Goal: Task Accomplishment & Management: Manage account settings

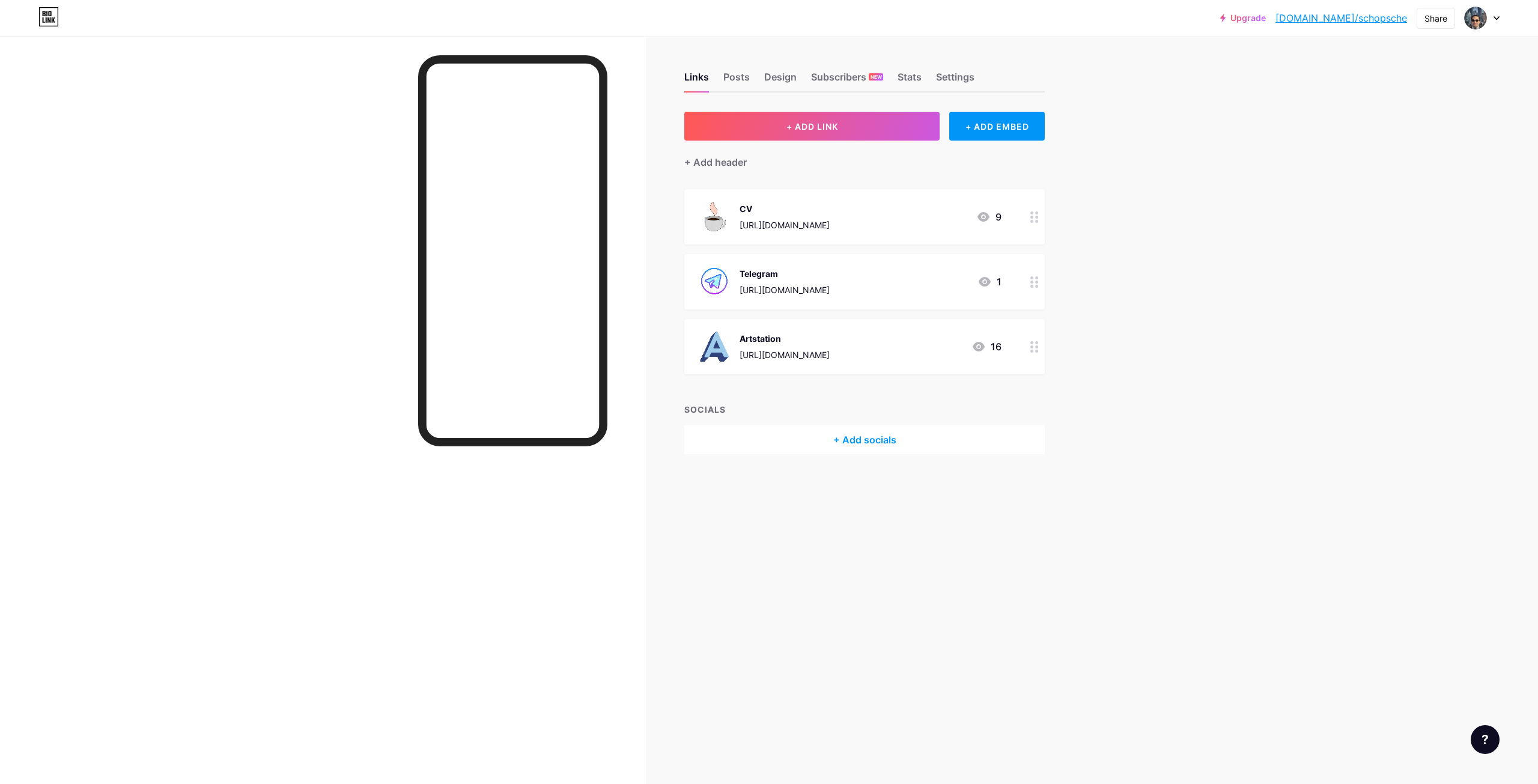
click at [810, 294] on div "[URL][DOMAIN_NAME]" at bounding box center [785, 290] width 90 height 13
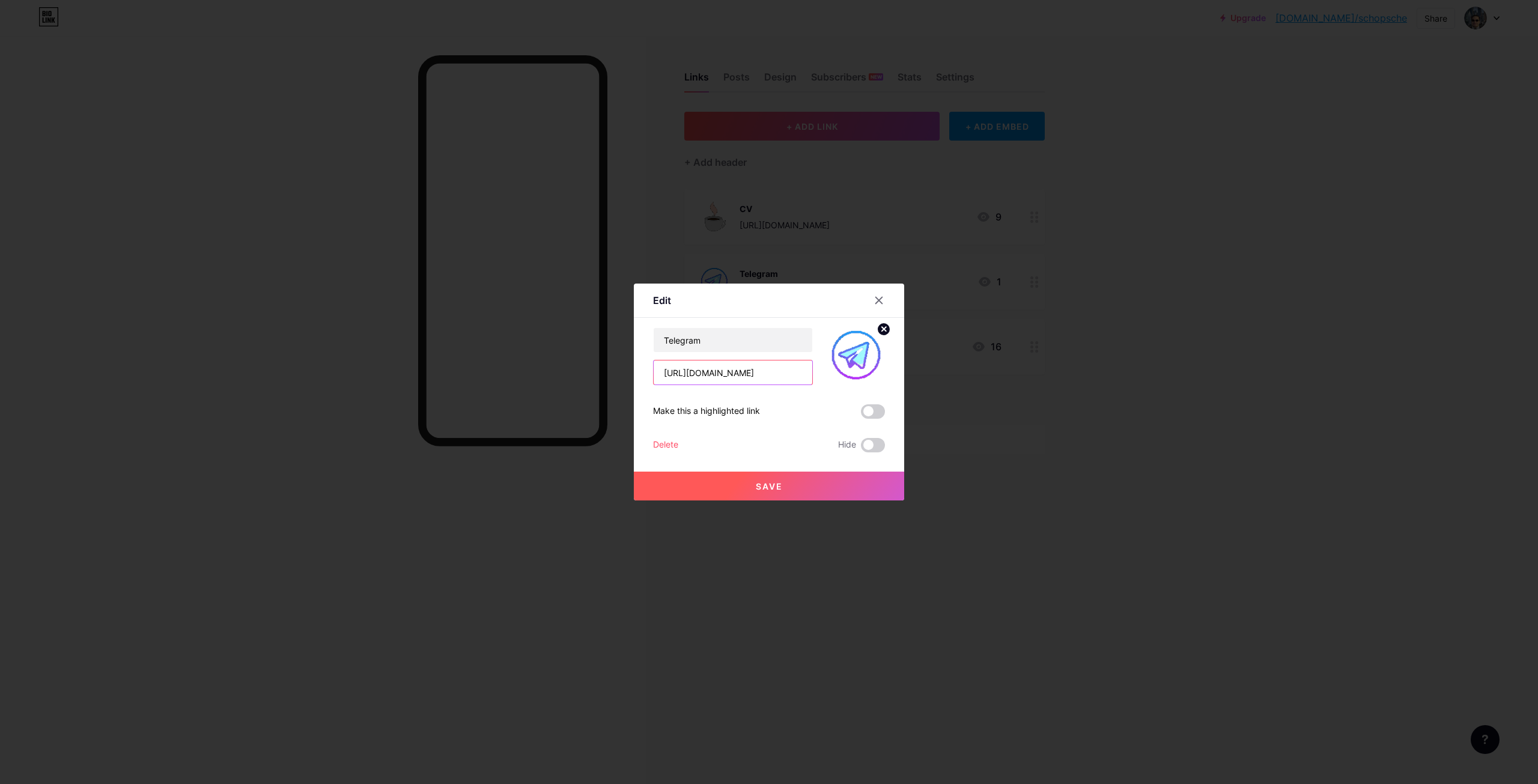
click at [768, 380] on input "[URL][DOMAIN_NAME]" at bounding box center [733, 373] width 159 height 24
type input "[URL][DOMAIN_NAME]"
click at [789, 492] on button "Save" at bounding box center [769, 486] width 271 height 29
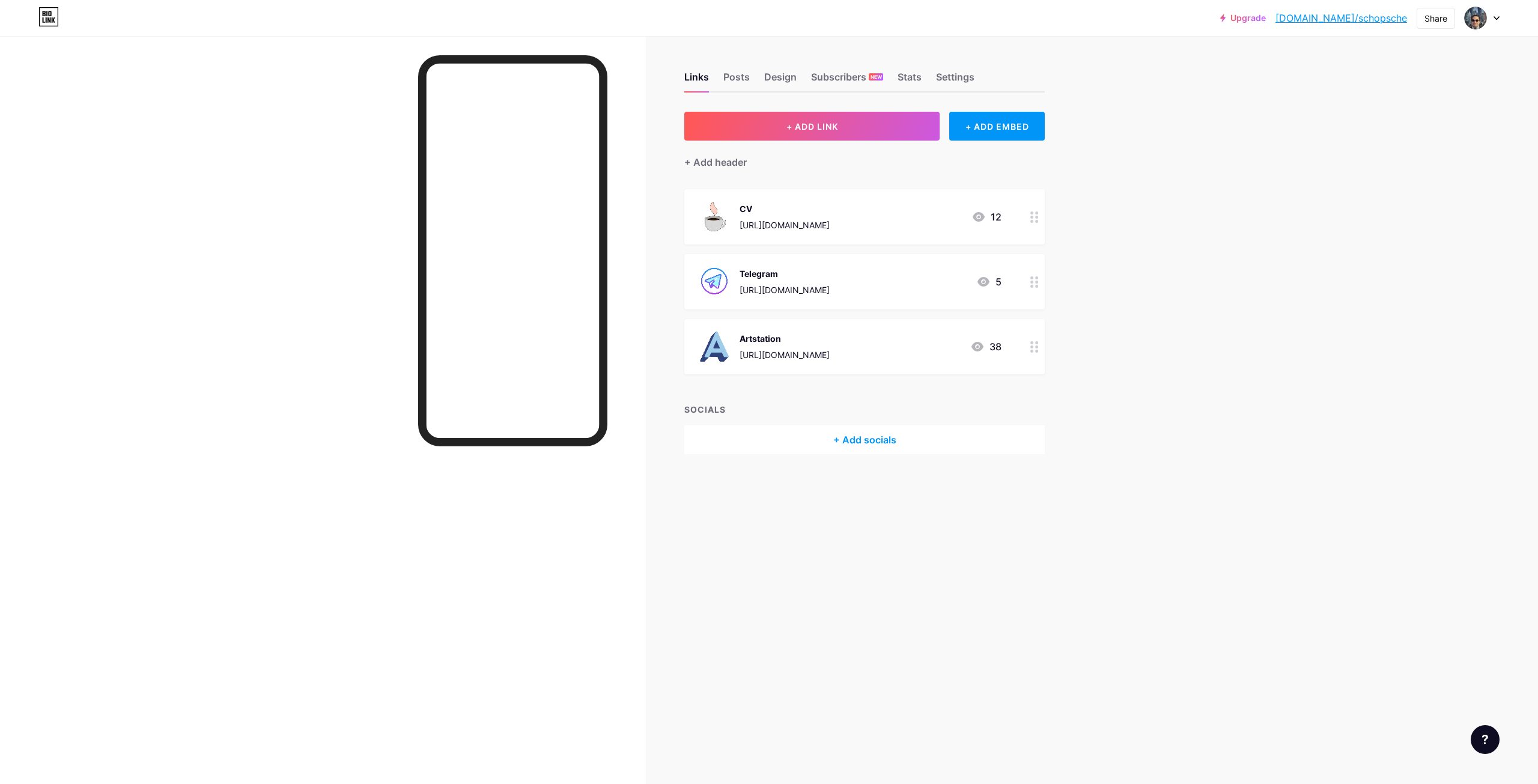
click at [783, 287] on div "[URL][DOMAIN_NAME]" at bounding box center [785, 290] width 90 height 13
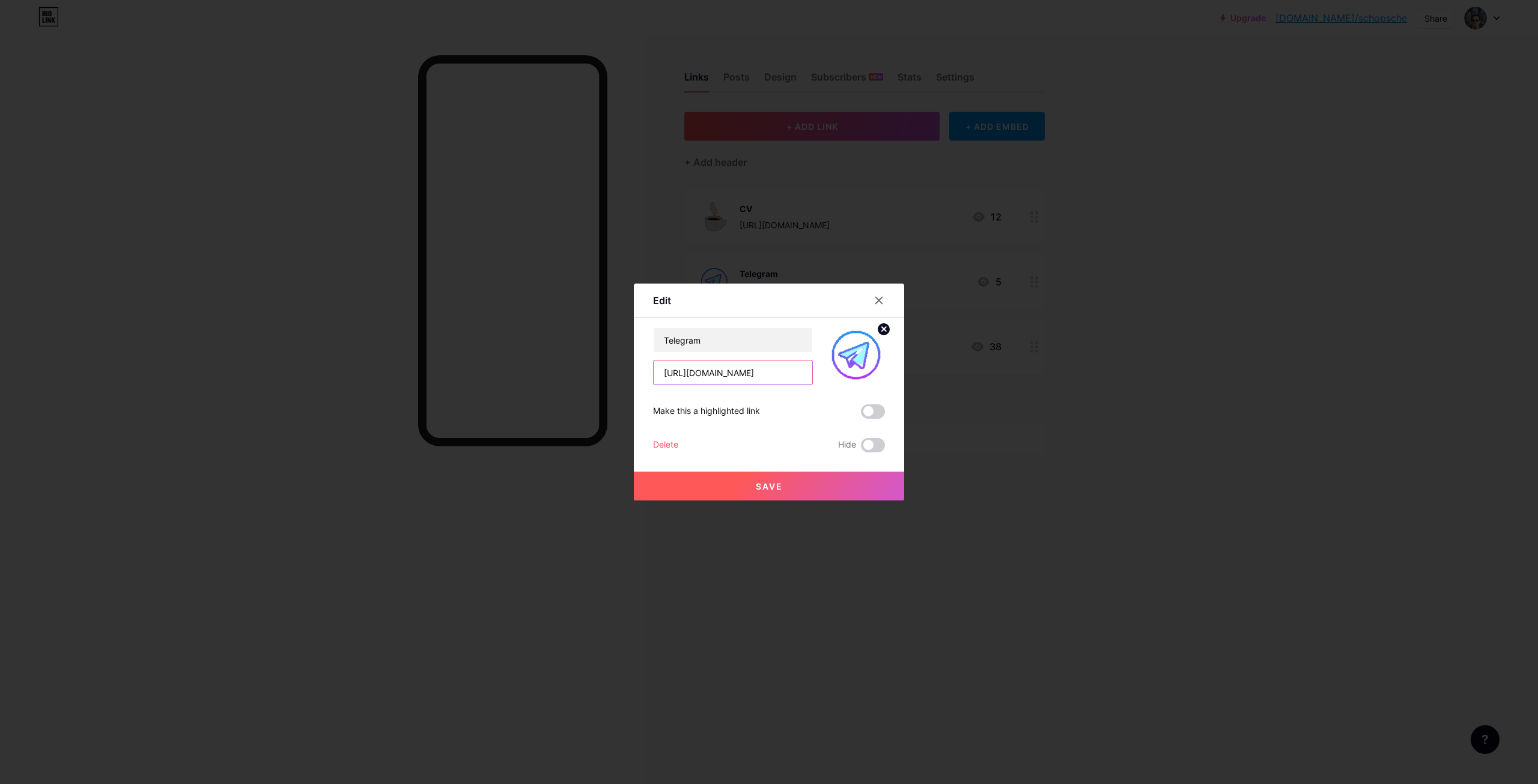
drag, startPoint x: 734, startPoint y: 364, endPoint x: 427, endPoint y: 350, distance: 307.3
click at [427, 351] on div "Edit Content YouTube Play YouTube video without leaving your page. ADD Vimeo Pl…" at bounding box center [769, 392] width 1538 height 784
paste input "_3"
type input "[URL][DOMAIN_NAME]"
click at [777, 480] on button "Save" at bounding box center [769, 486] width 271 height 29
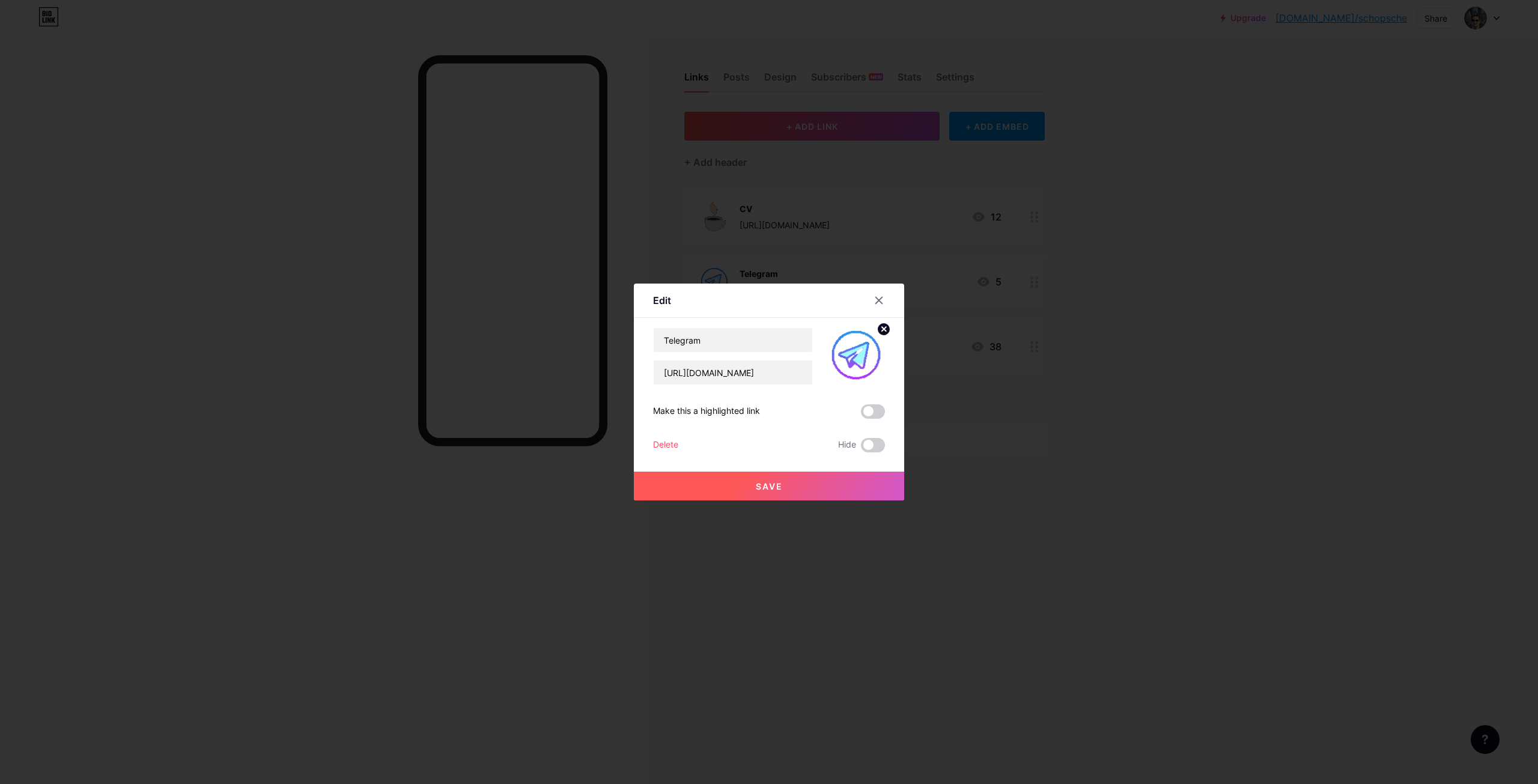
click at [769, 493] on button "Save" at bounding box center [769, 486] width 271 height 29
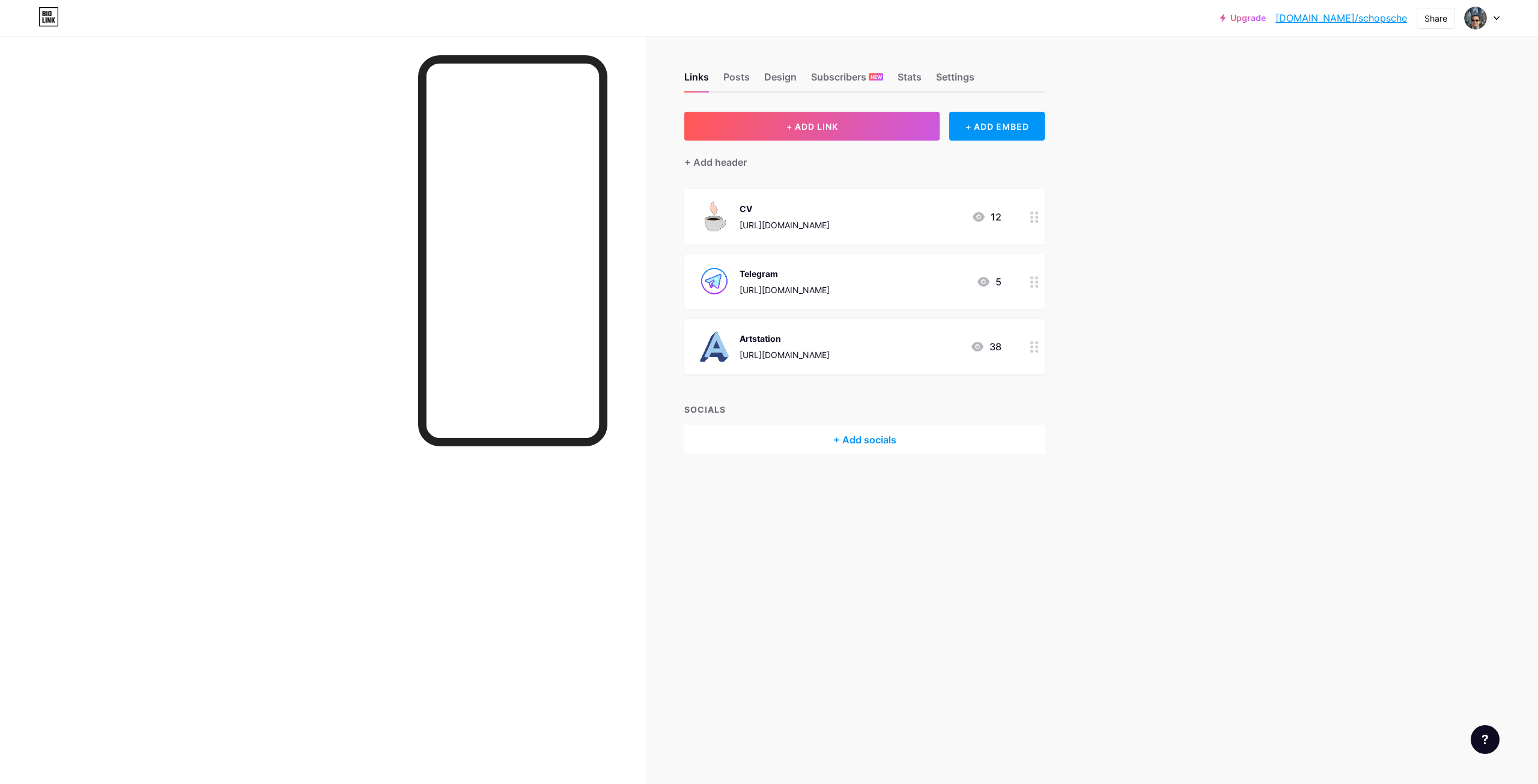
click at [1172, 463] on div "Upgrade [DOMAIN_NAME]/schops... [DOMAIN_NAME]/schopsche Share Switch accounts […" at bounding box center [769, 392] width 1538 height 784
click at [777, 125] on button "+ ADD LINK" at bounding box center [812, 126] width 255 height 29
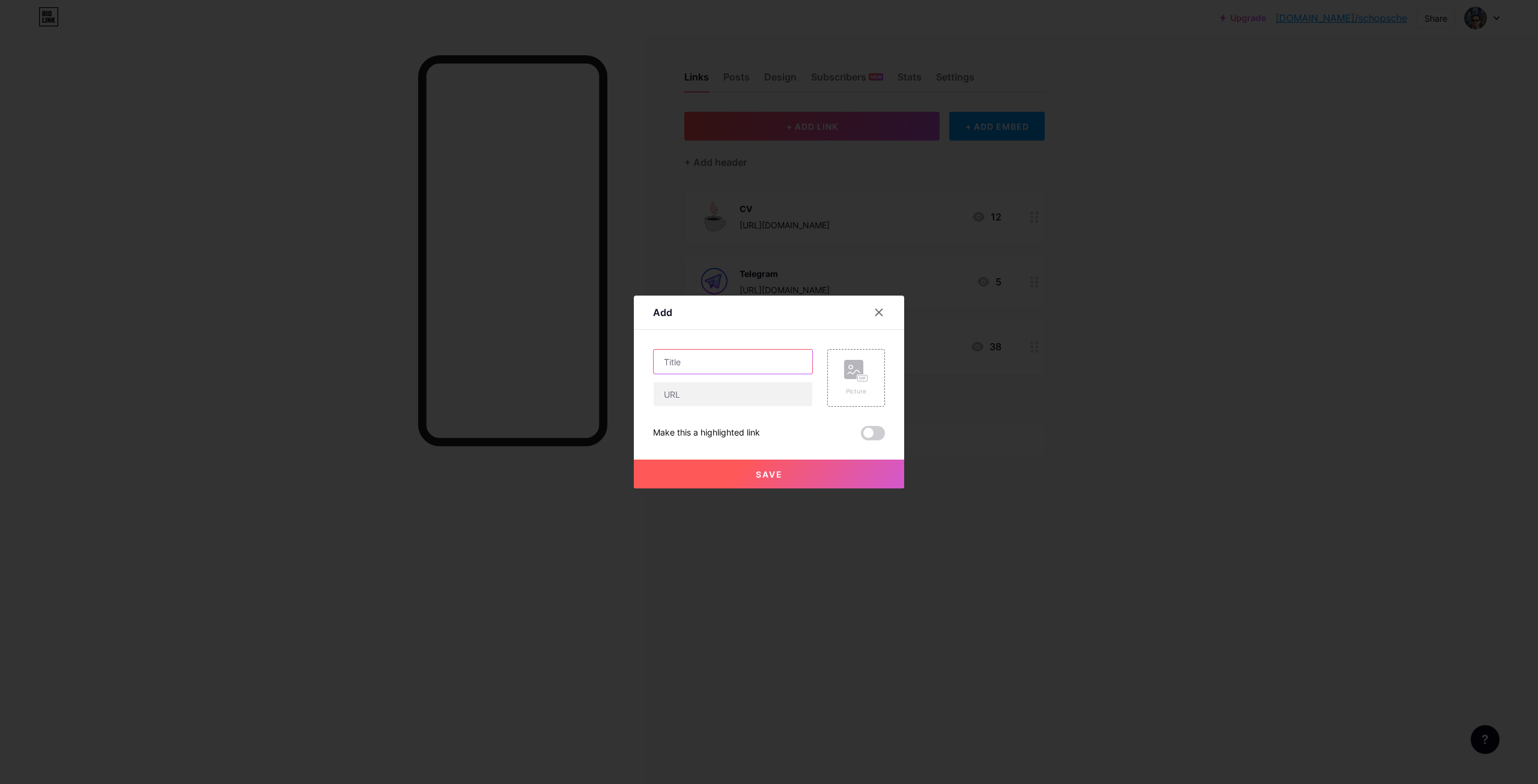
click at [748, 363] on input "text" at bounding box center [733, 362] width 159 height 24
click at [746, 399] on input "text" at bounding box center [733, 395] width 159 height 24
paste input "[URL][DOMAIN_NAME]"
type input "[URL][DOMAIN_NAME]"
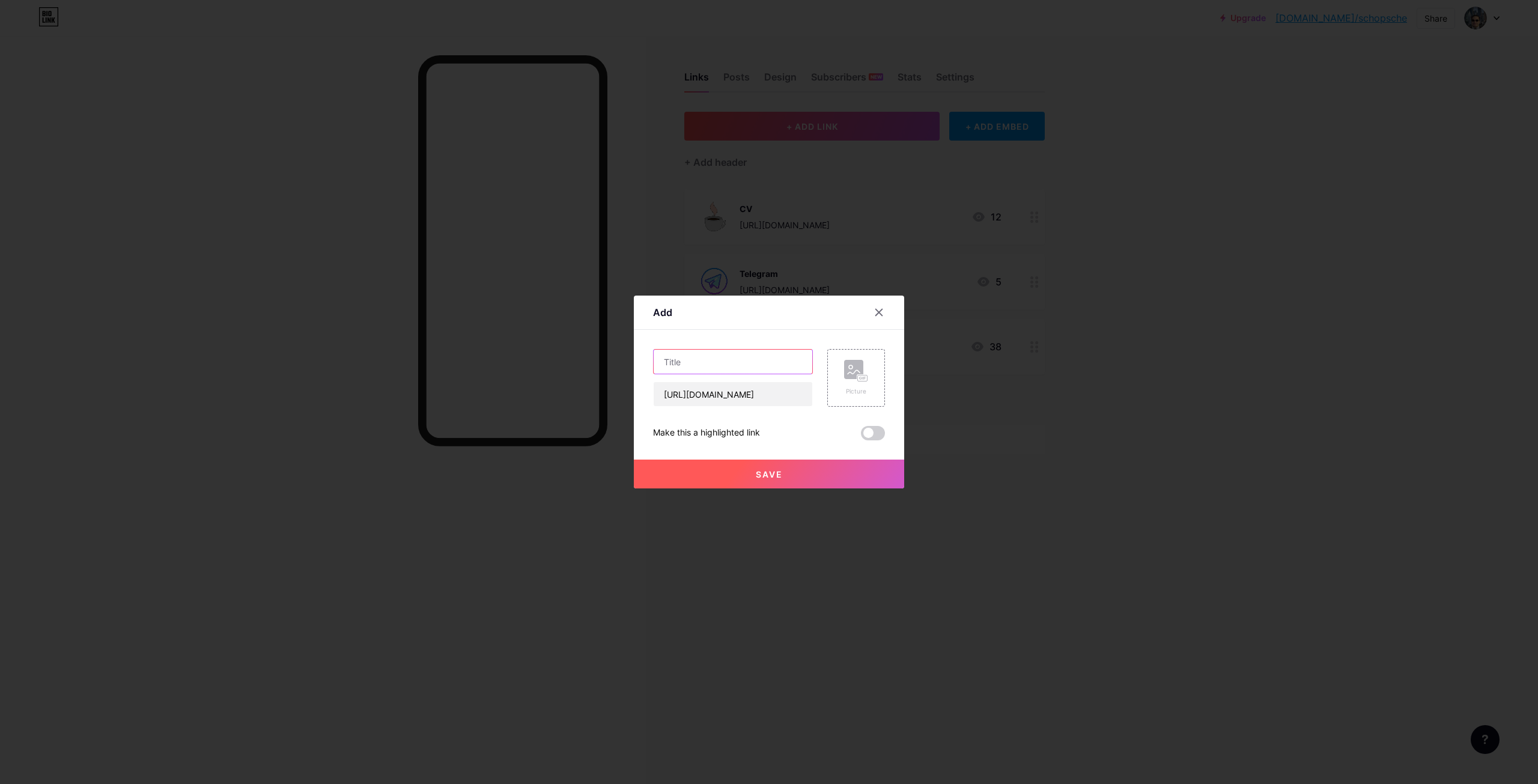
scroll to position [0, 0]
click at [726, 366] on input "text" at bounding box center [733, 362] width 159 height 24
type input "LinkedIn"
click at [867, 389] on div "Picture" at bounding box center [856, 378] width 58 height 58
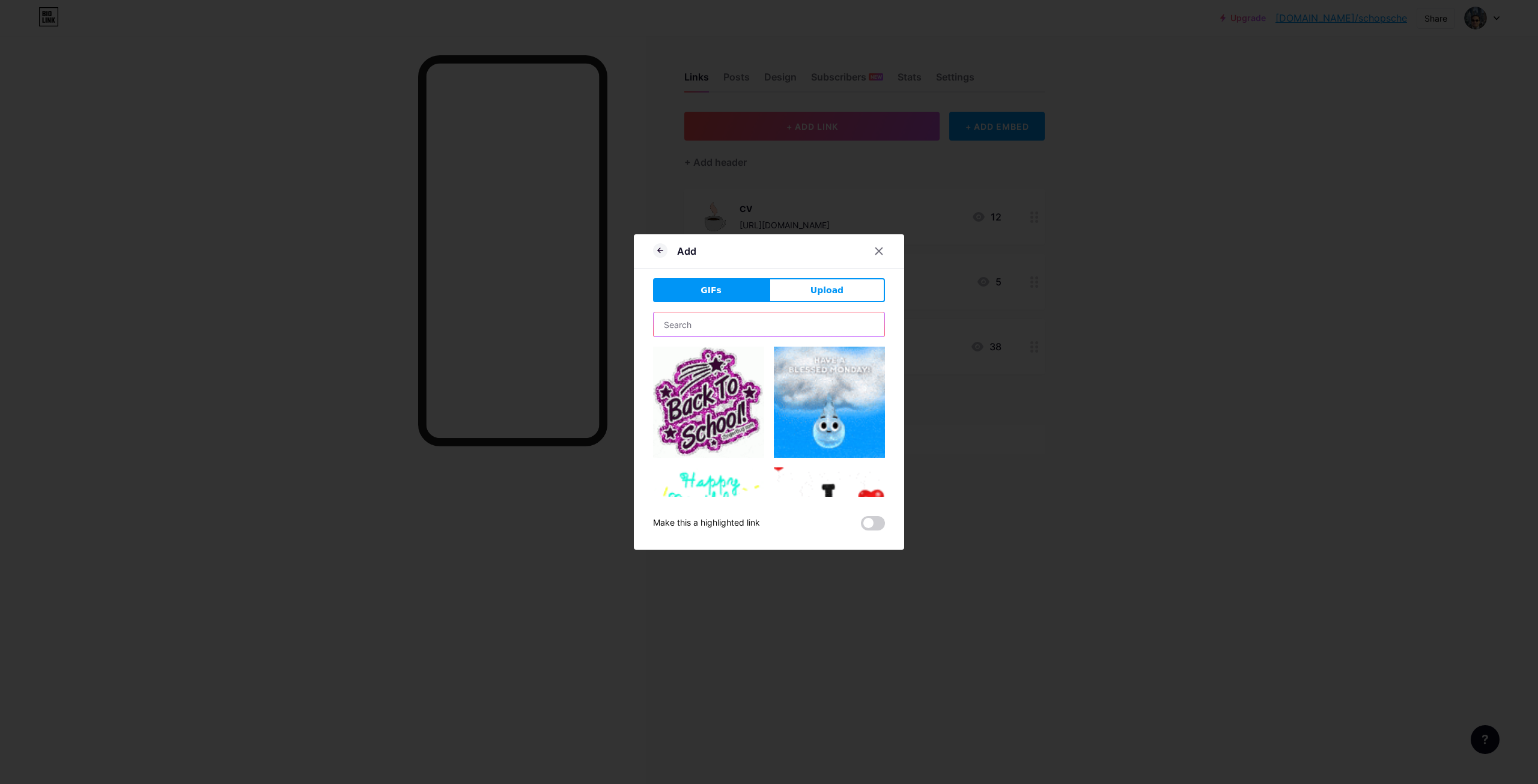
click at [724, 325] on input "text" at bounding box center [769, 325] width 231 height 24
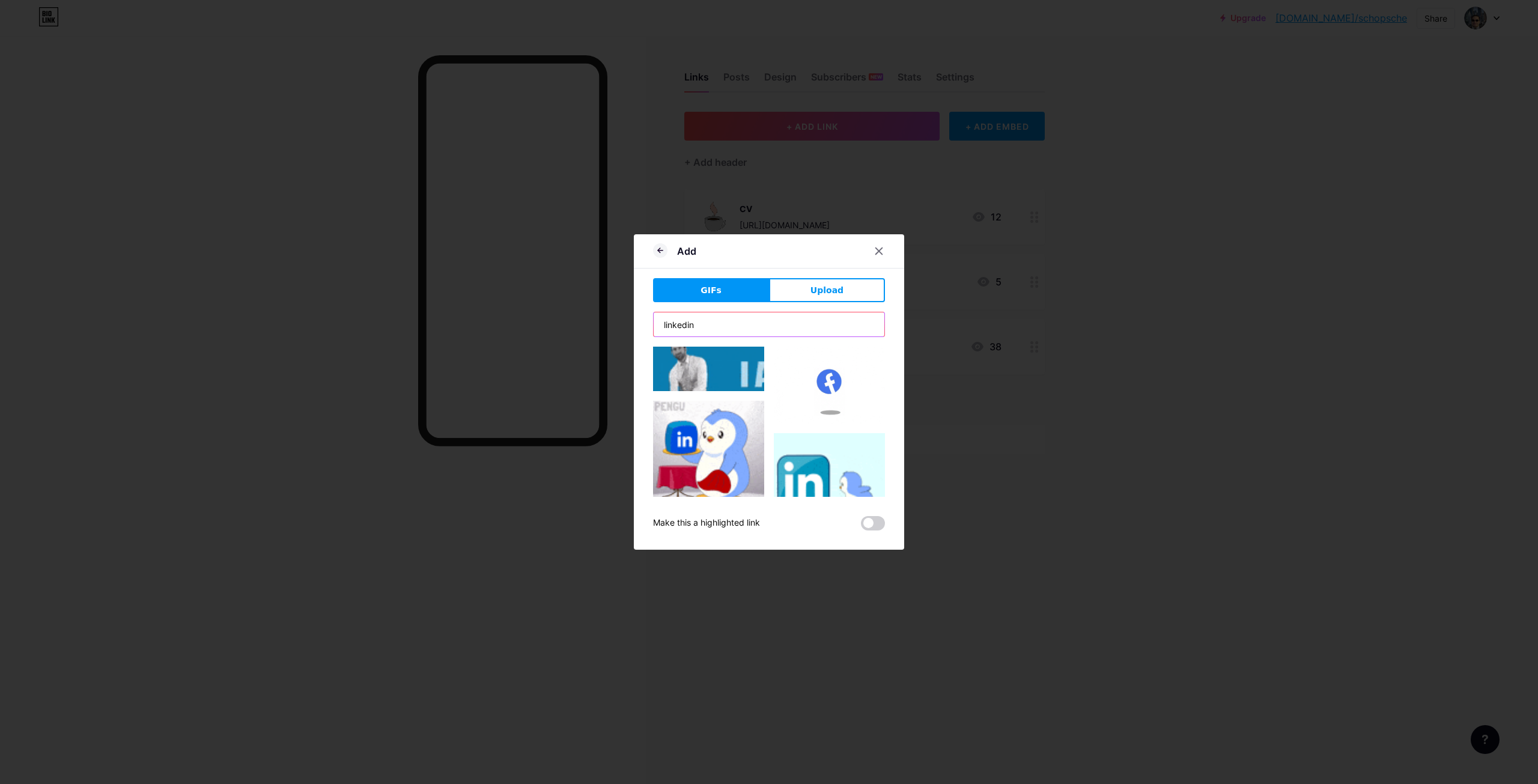
scroll to position [1677, 0]
type input "linkedin"
click at [829, 433] on img at bounding box center [829, 489] width 111 height 111
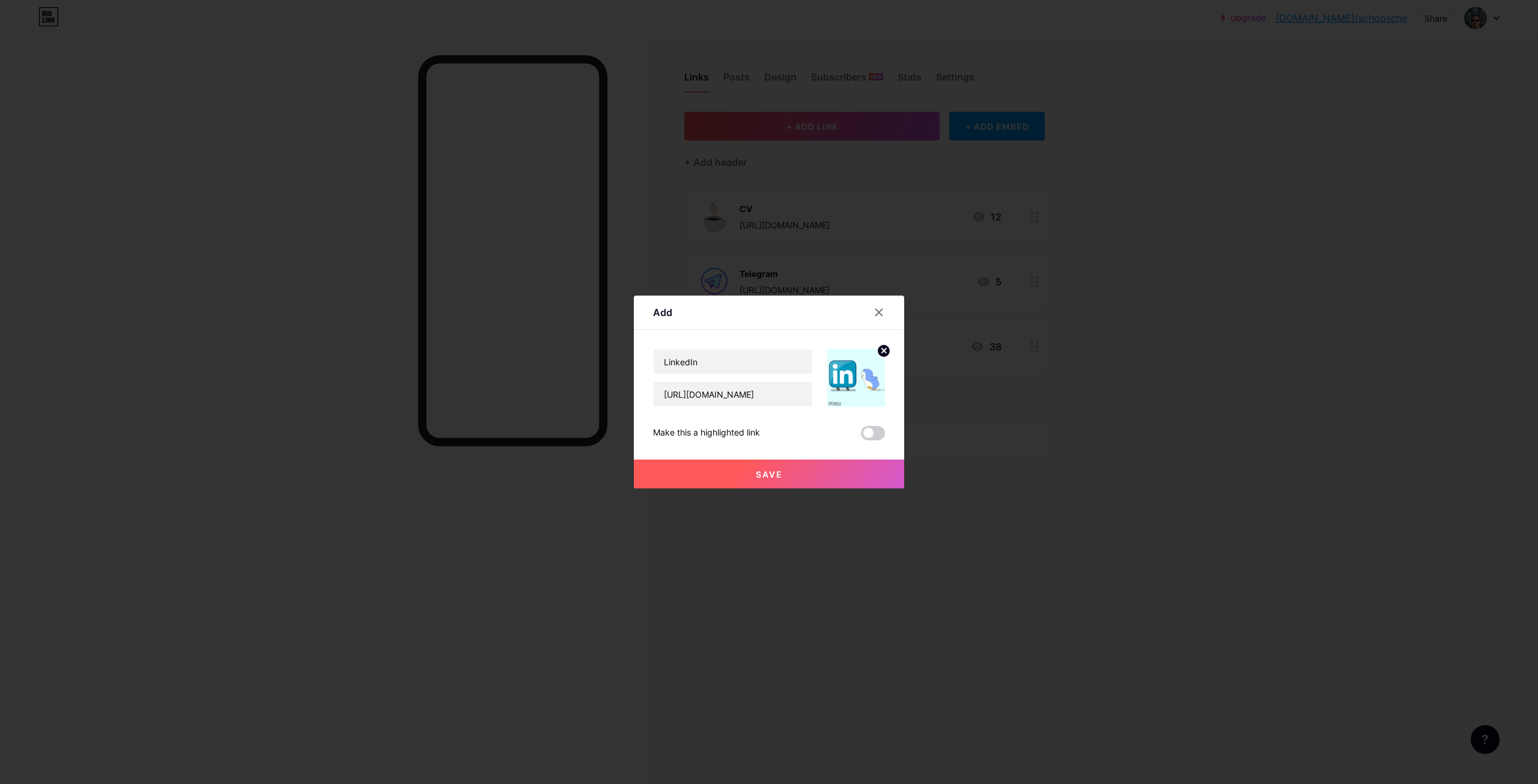
click at [815, 474] on button "Save" at bounding box center [769, 474] width 271 height 29
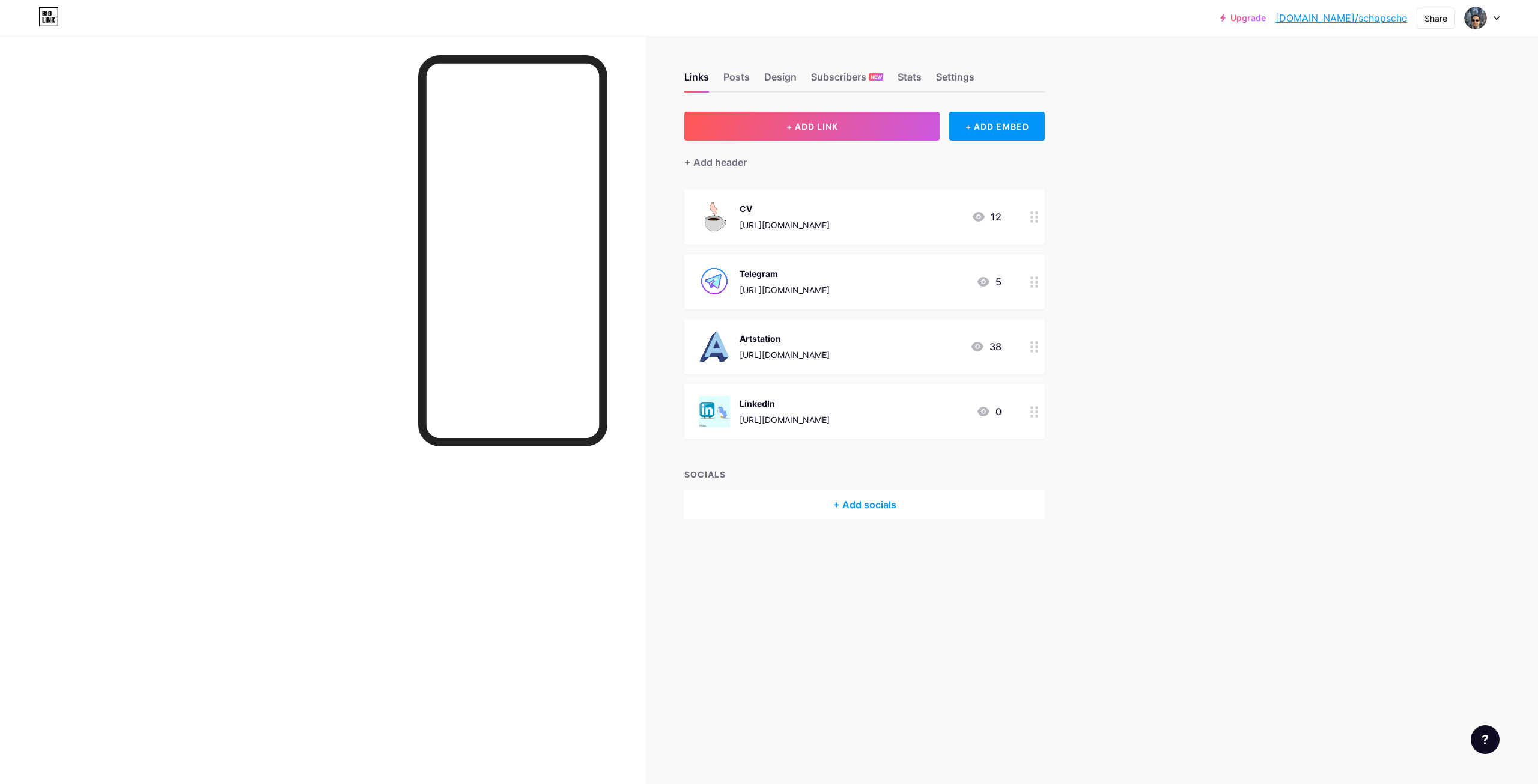
click at [863, 506] on div "+ Add socials" at bounding box center [865, 505] width 361 height 29
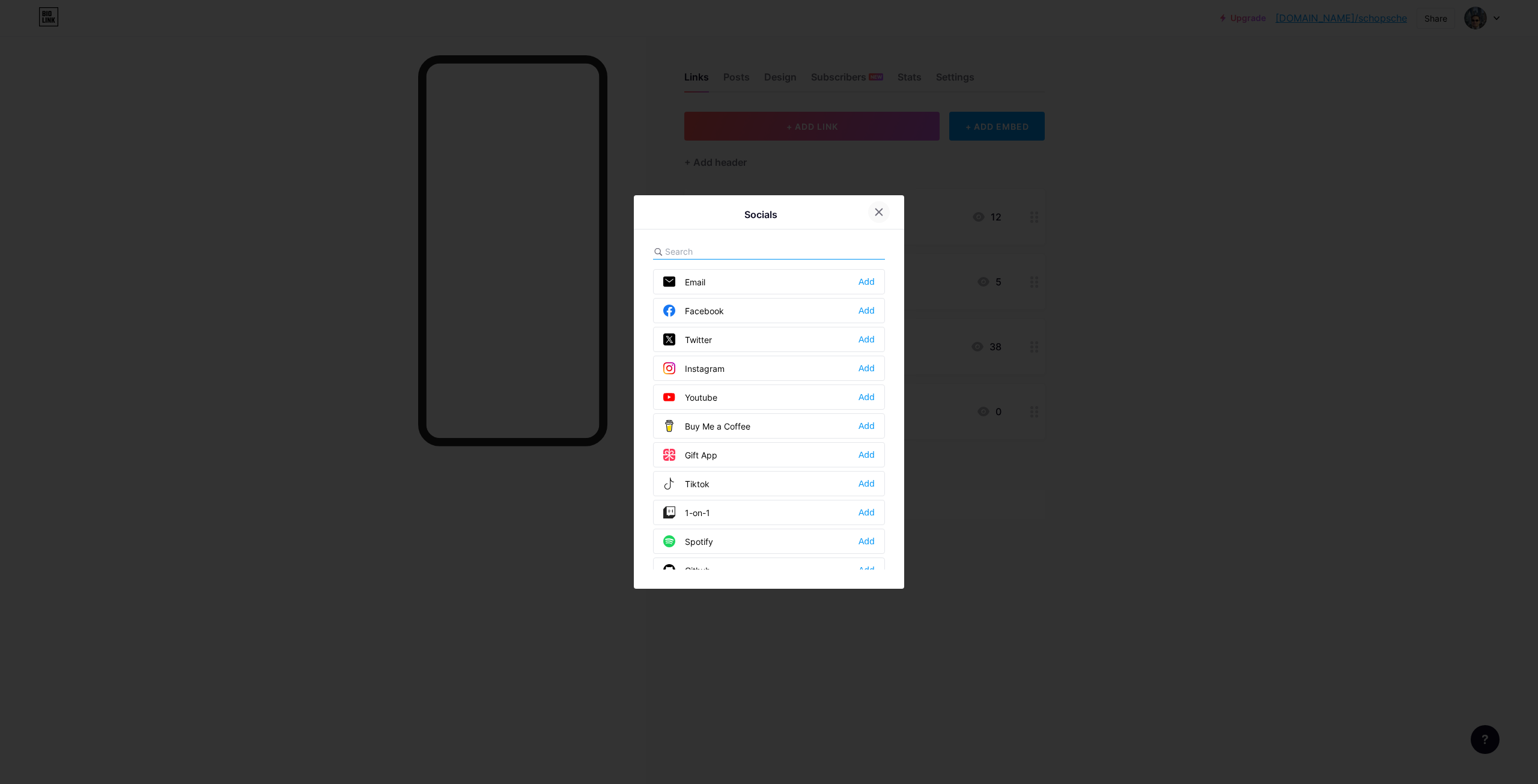
click at [876, 214] on icon at bounding box center [879, 212] width 6 height 6
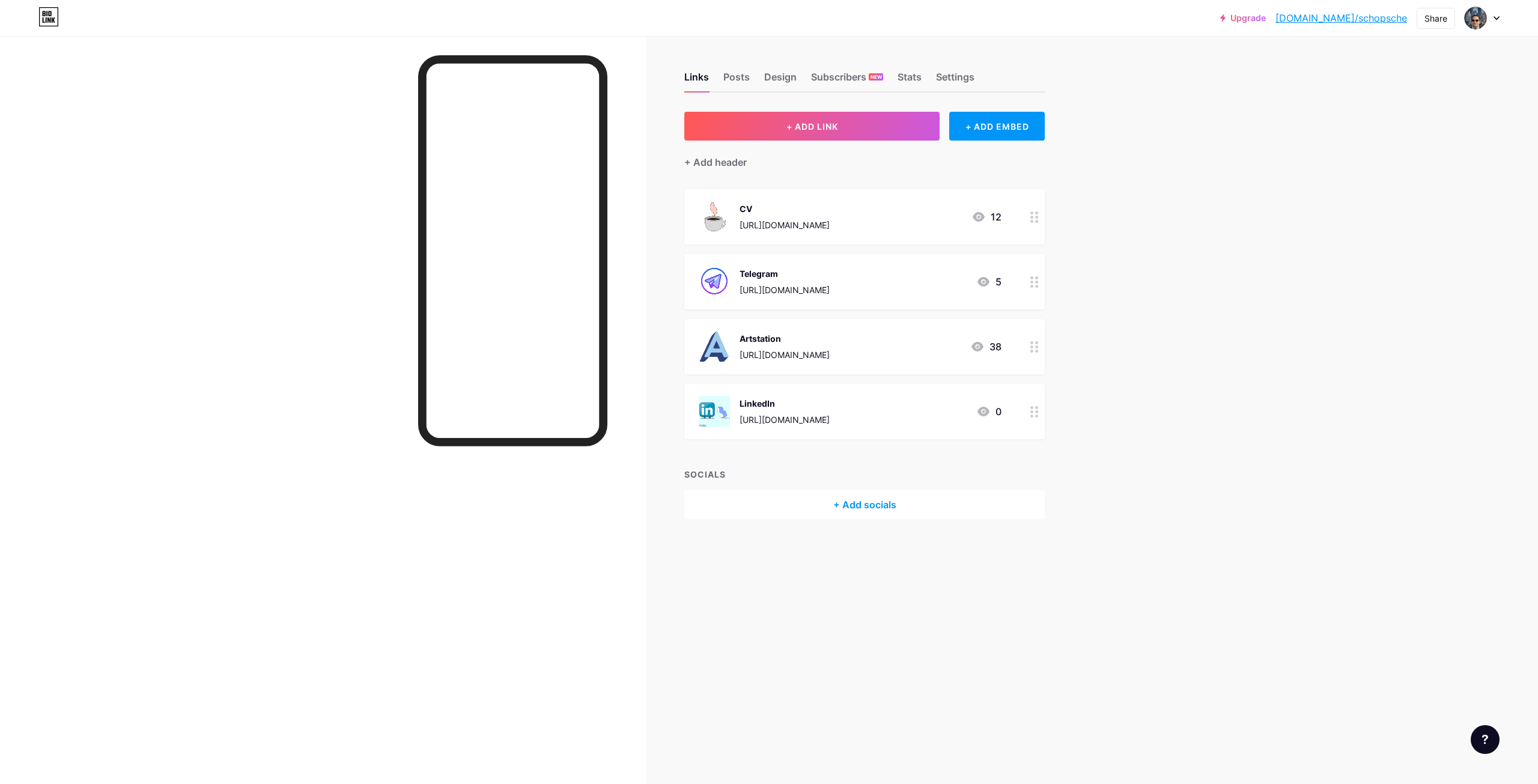
click at [319, 398] on div at bounding box center [323, 428] width 646 height 784
click at [790, 422] on div "[URL][DOMAIN_NAME]" at bounding box center [785, 419] width 90 height 13
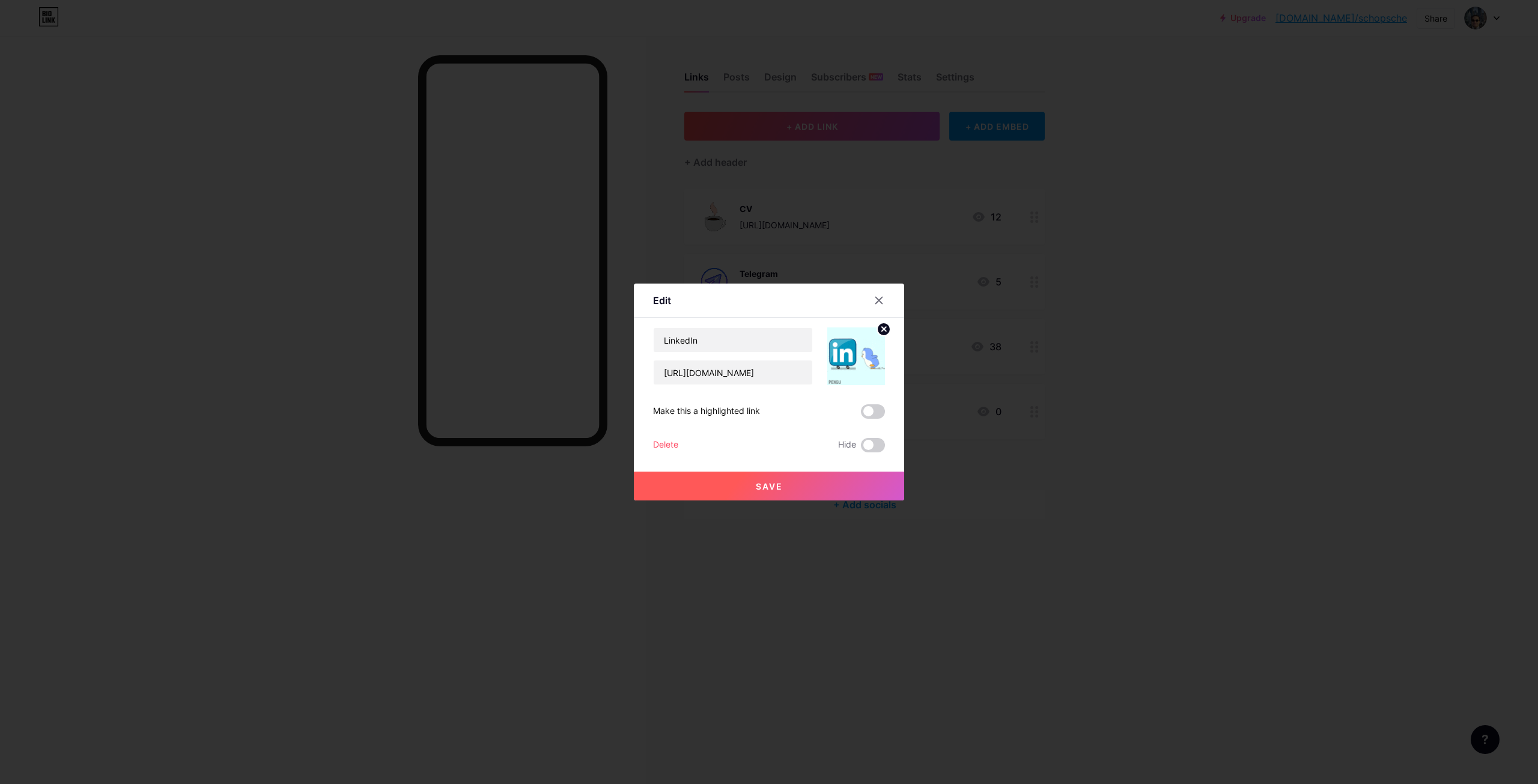
click at [1049, 532] on div at bounding box center [769, 392] width 1538 height 784
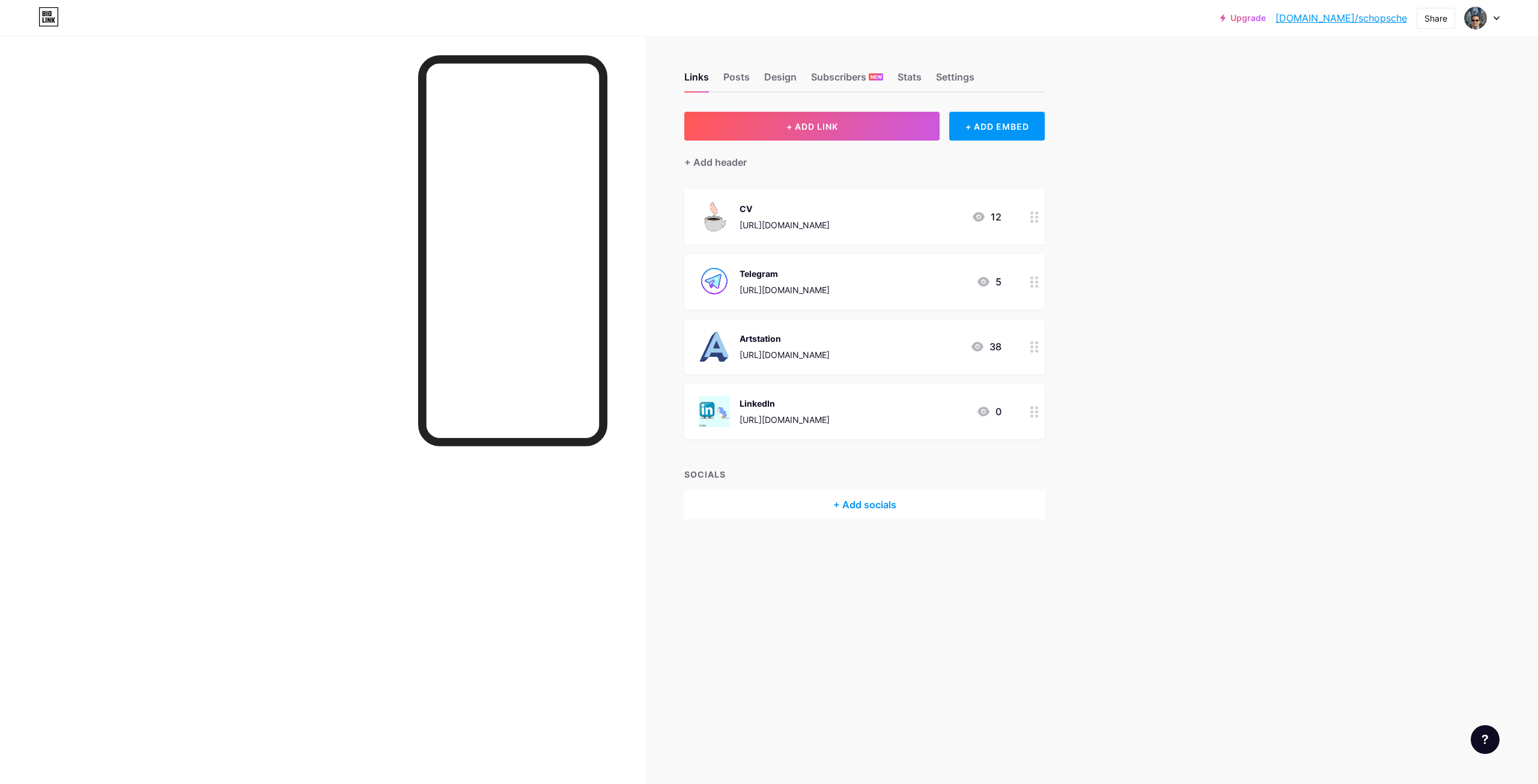
click at [283, 425] on div at bounding box center [323, 428] width 646 height 784
click at [809, 283] on div "Telegram [URL][DOMAIN_NAME]" at bounding box center [785, 281] width 90 height 31
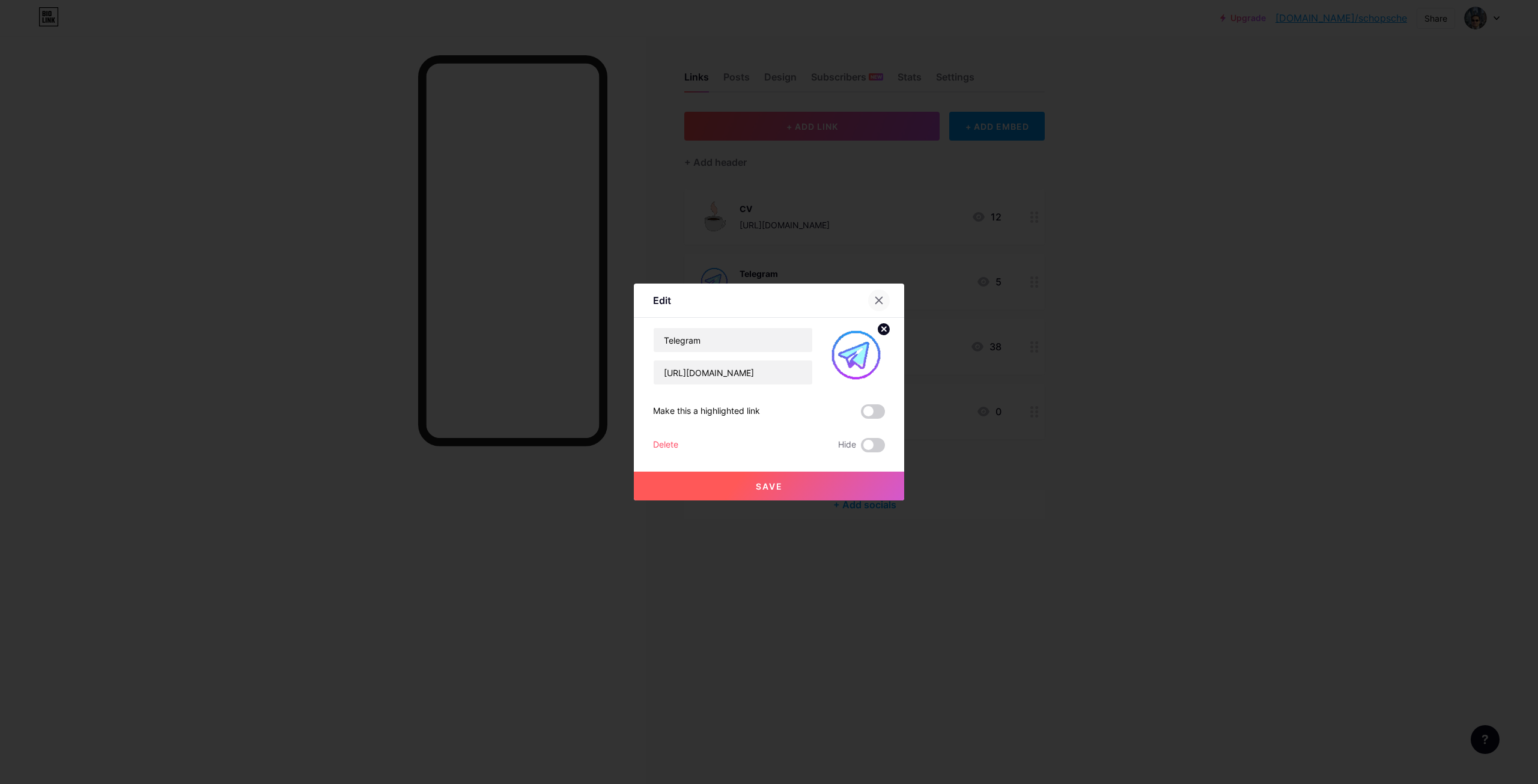
click at [883, 302] on div at bounding box center [879, 301] width 22 height 22
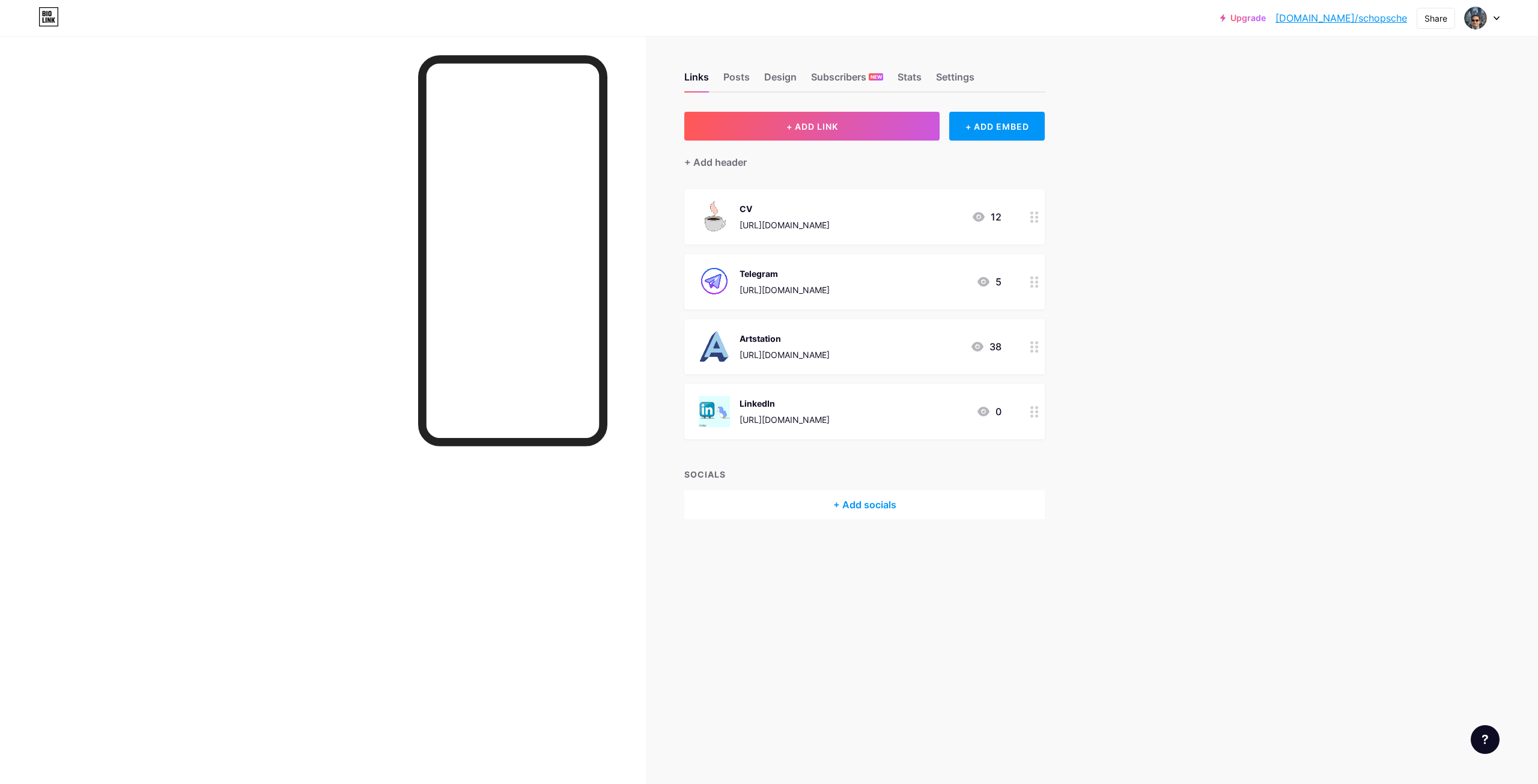
click at [798, 296] on div "Telegram [URL][DOMAIN_NAME]" at bounding box center [785, 281] width 90 height 31
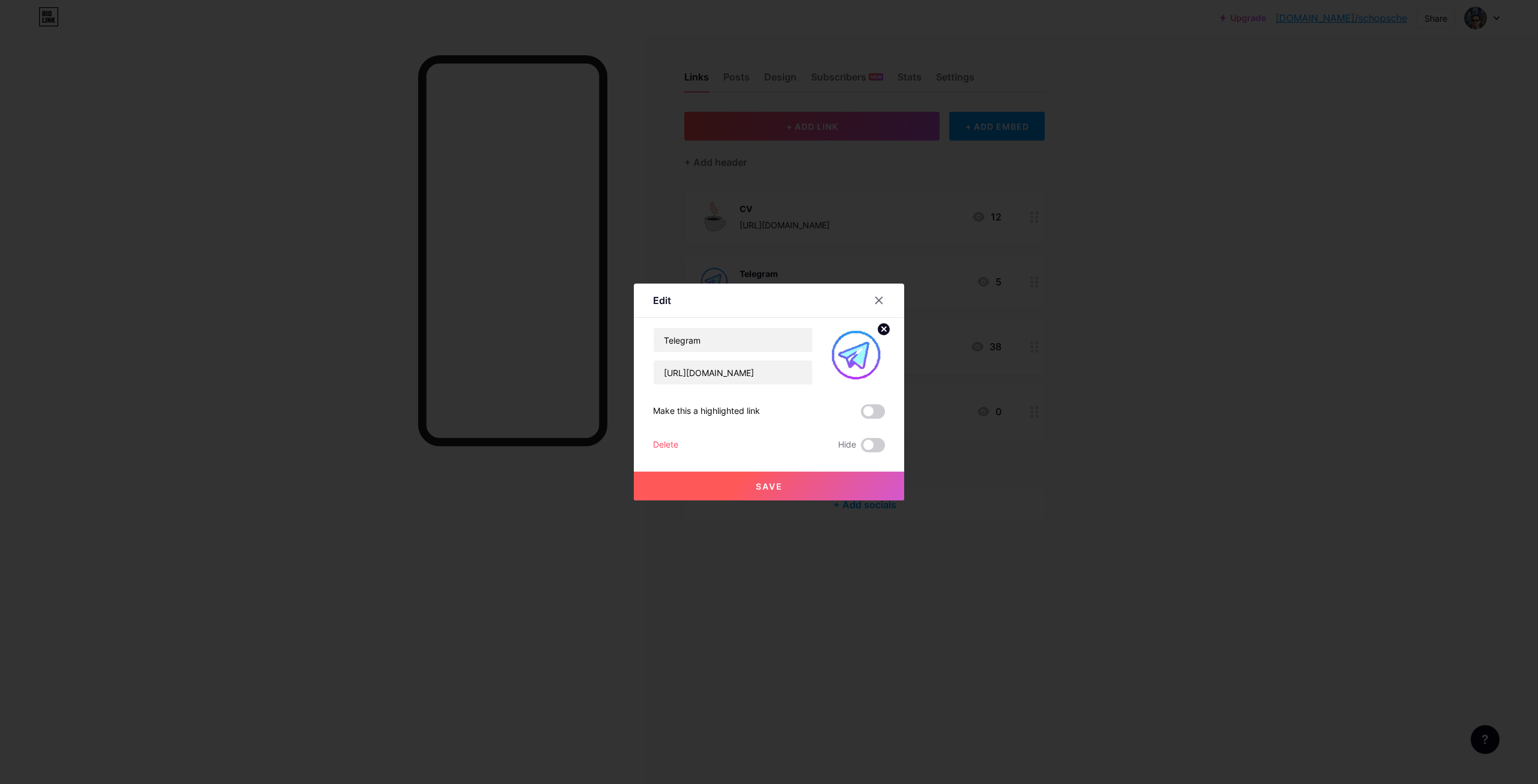
click at [499, 532] on div at bounding box center [769, 392] width 1538 height 784
